Goal: Task Accomplishment & Management: Use online tool/utility

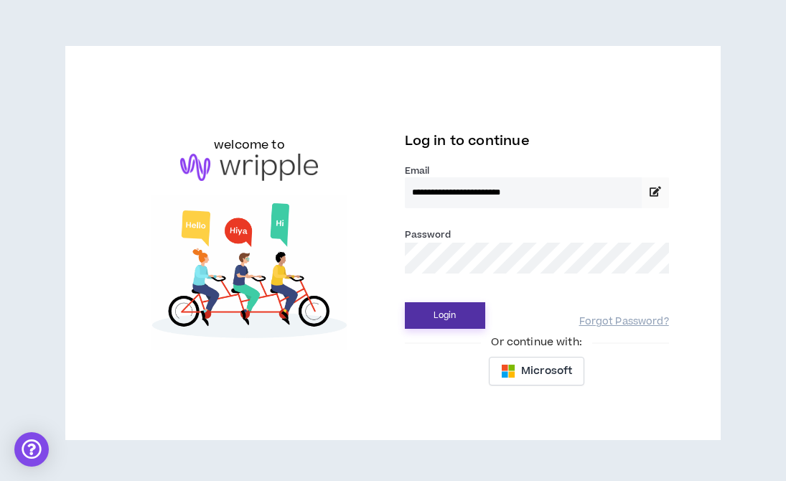
click at [460, 322] on button "Login" at bounding box center [445, 315] width 80 height 27
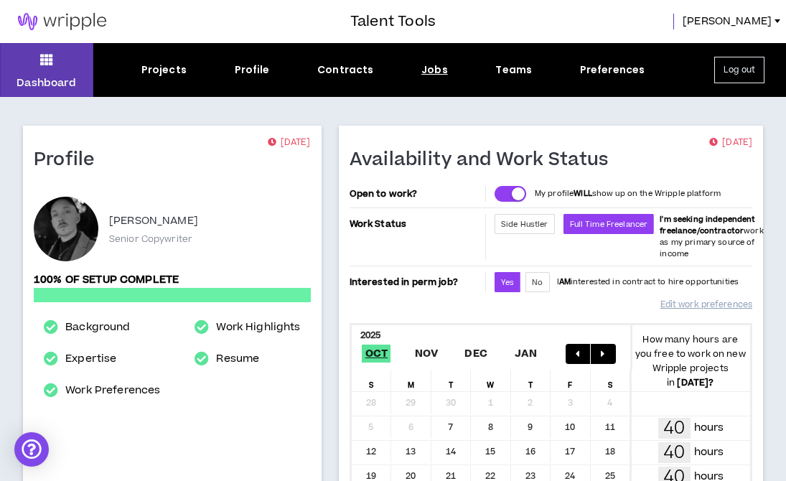
click at [435, 74] on div "Jobs" at bounding box center [435, 69] width 27 height 15
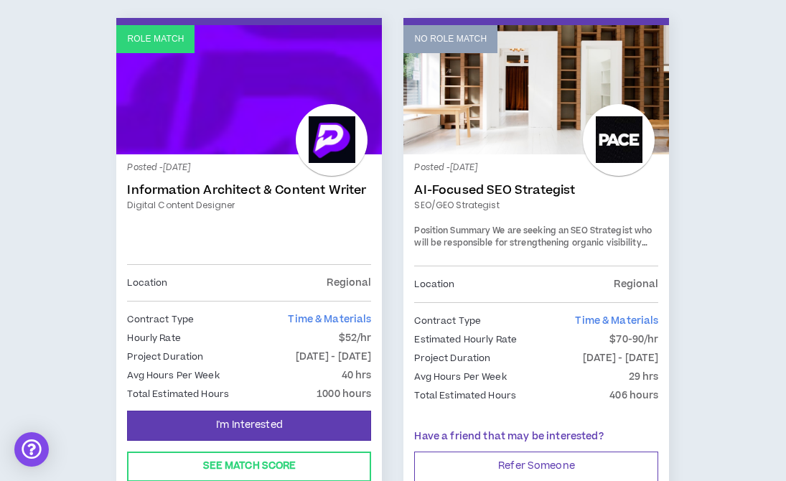
scroll to position [855, 0]
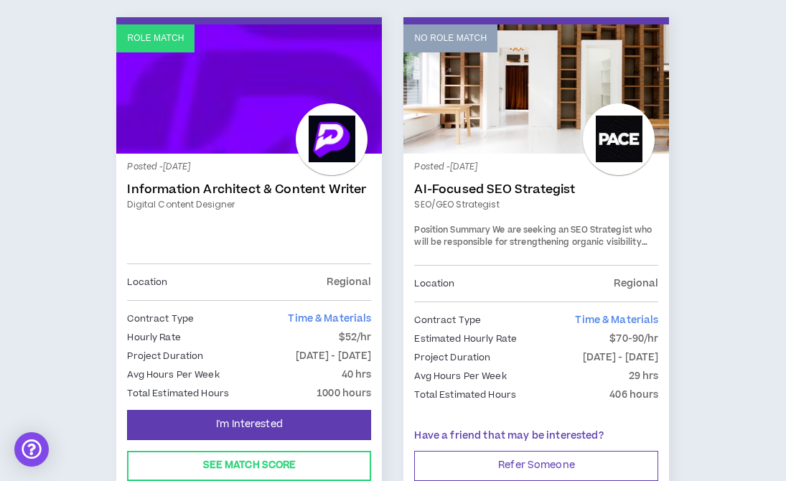
click at [317, 136] on div at bounding box center [332, 139] width 72 height 72
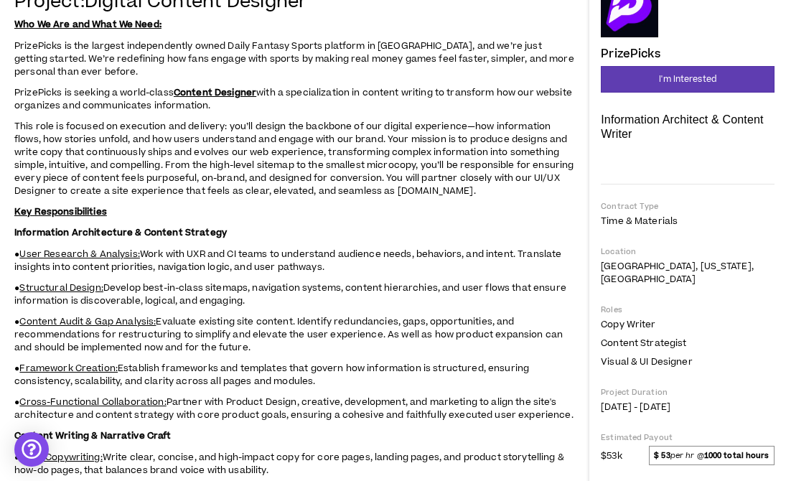
scroll to position [183, 0]
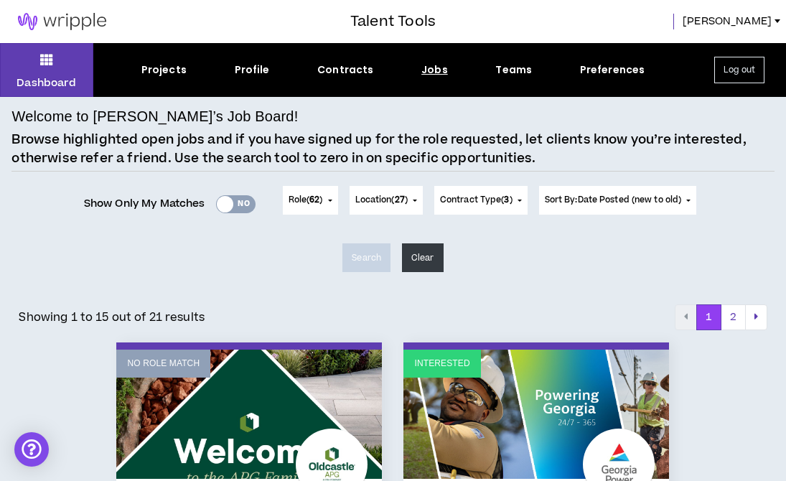
click at [235, 203] on div "Yes No" at bounding box center [236, 204] width 40 height 18
